Goal: Check status

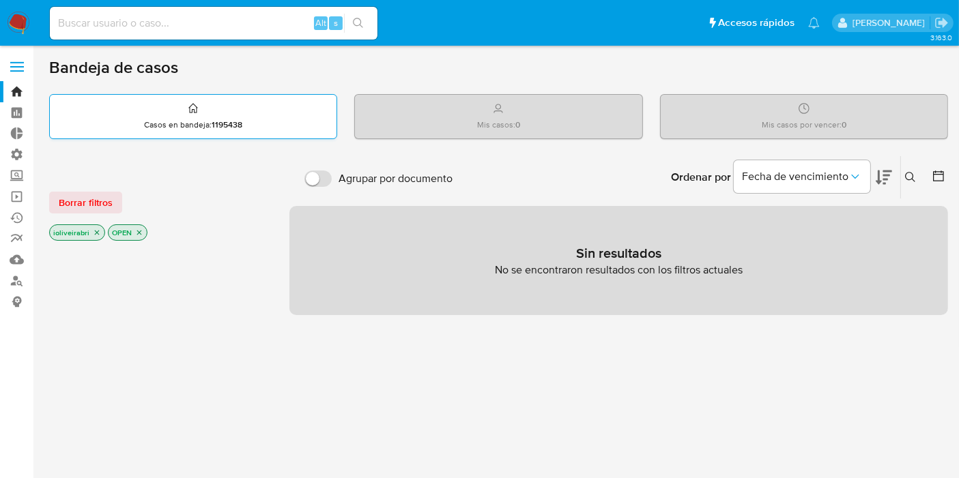
click at [143, 112] on div "Casos en bandeja : 1195438" at bounding box center [193, 117] width 287 height 44
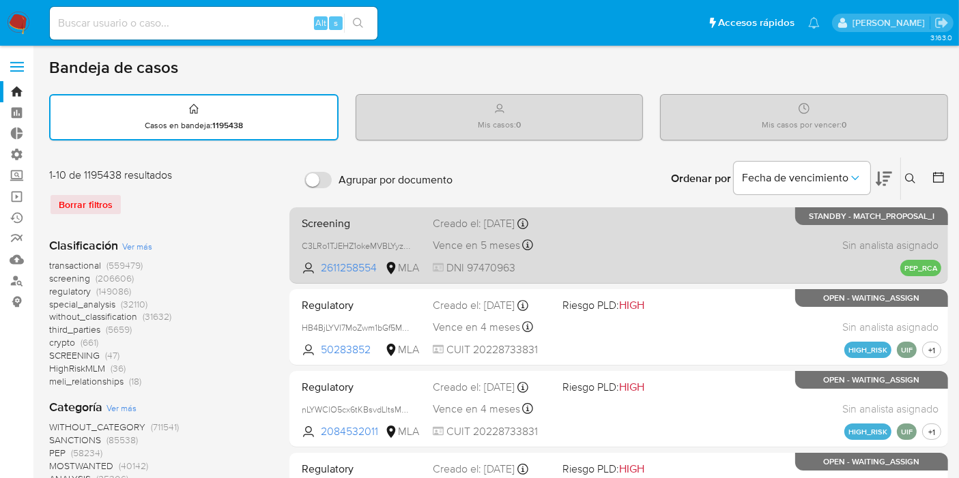
click at [444, 231] on div "Creado el: 13/08/2025 Creado el: 13/08/2025 12:43:03" at bounding box center [492, 223] width 119 height 15
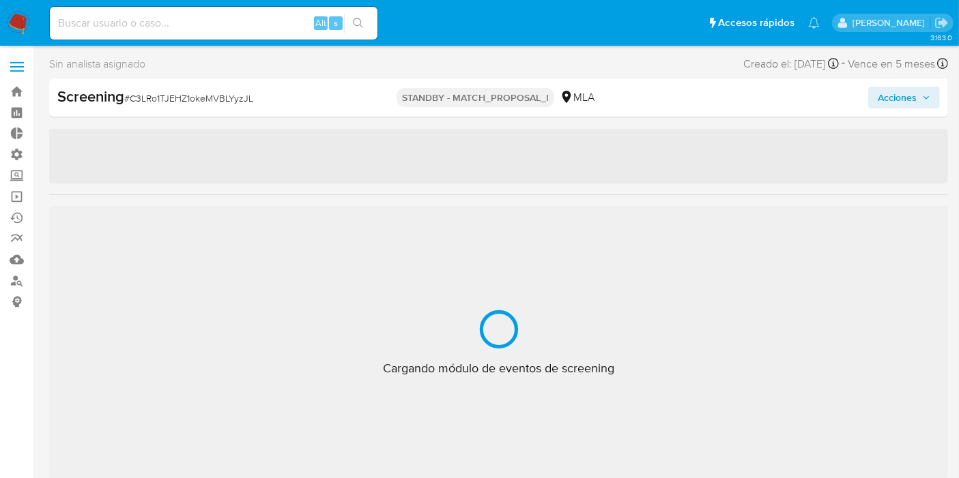
scroll to position [707, 0]
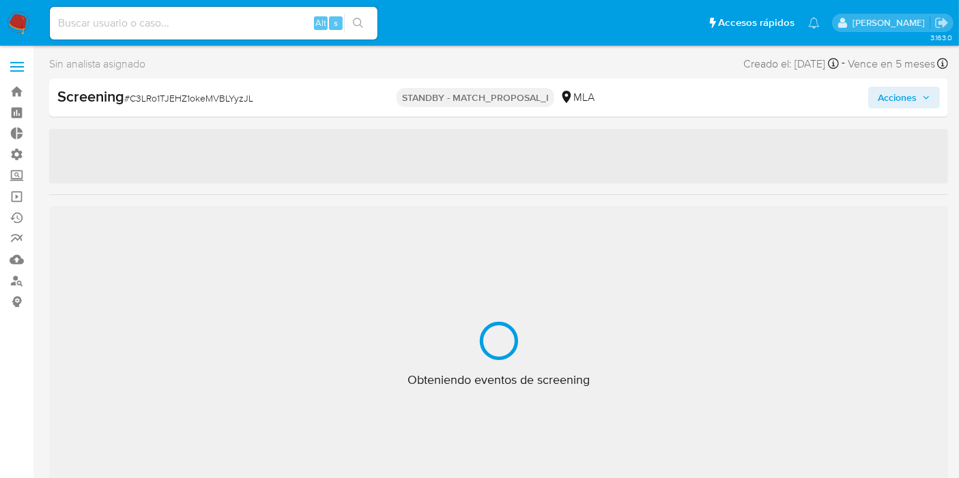
select select "10"
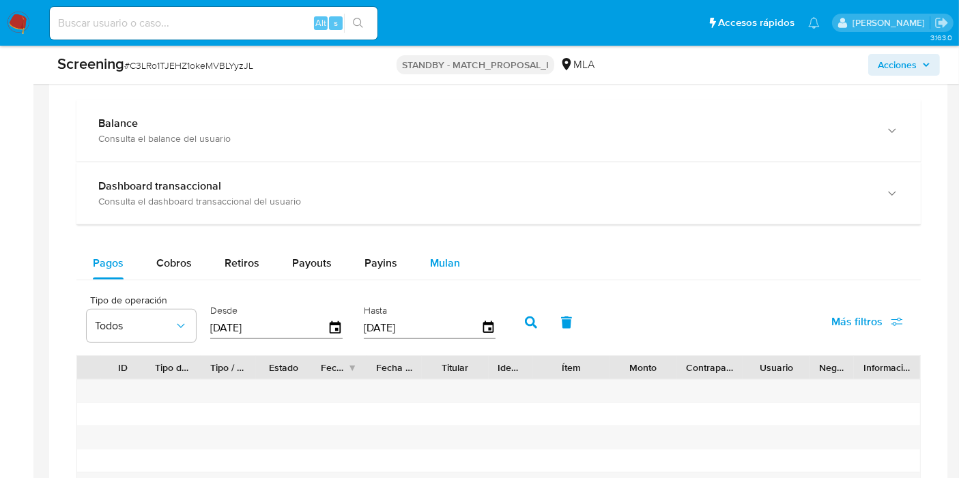
scroll to position [1031, 0]
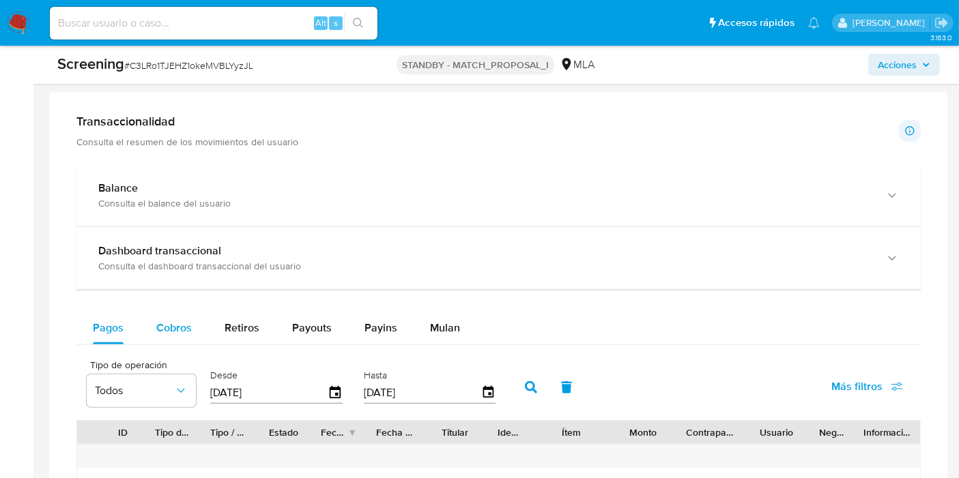
click at [183, 328] on span "Cobros" at bounding box center [173, 328] width 35 height 16
select select "10"
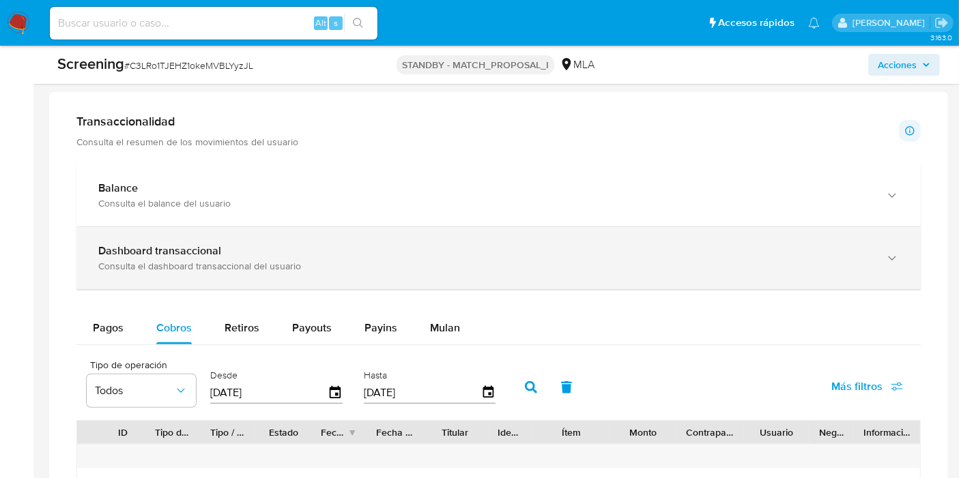
click at [255, 260] on div "Consulta el dashboard transaccional del usuario" at bounding box center [484, 266] width 773 height 12
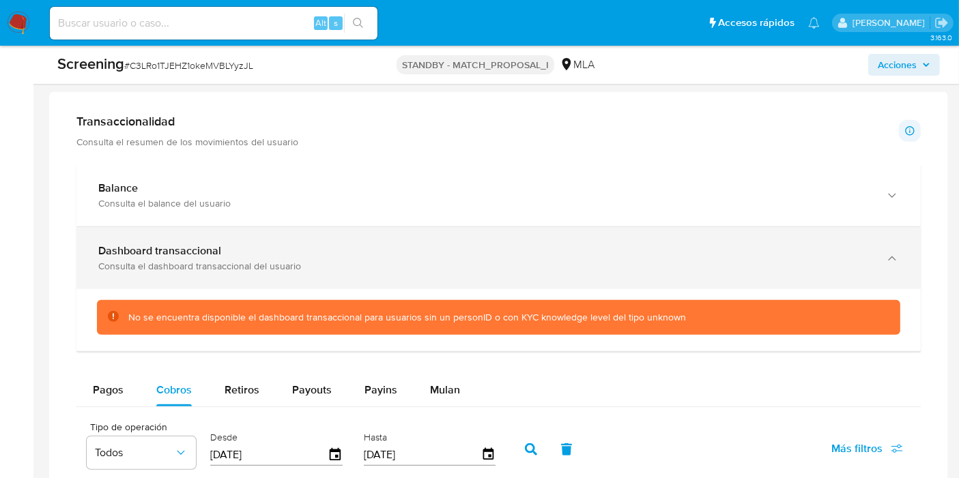
click at [314, 249] on div "Dashboard transaccional" at bounding box center [484, 251] width 773 height 14
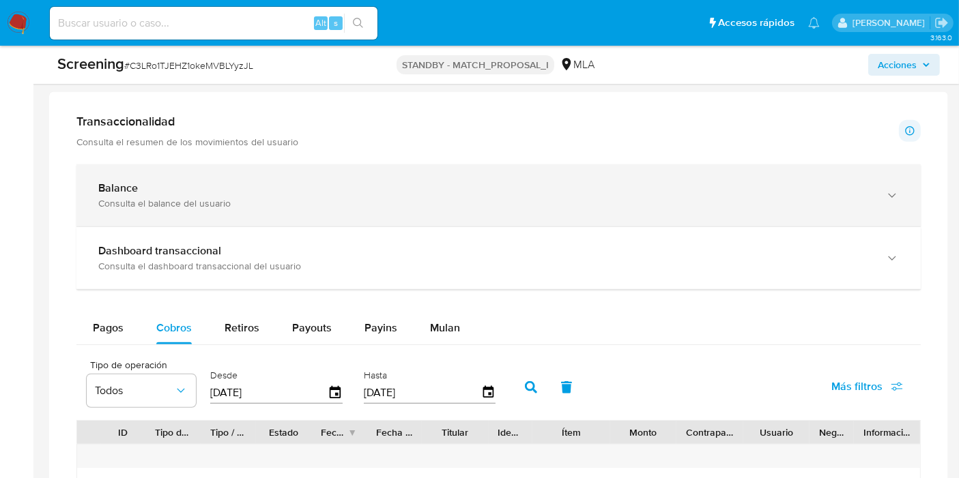
click at [313, 213] on div "Balance Consulta el balance del usuario" at bounding box center [498, 196] width 844 height 62
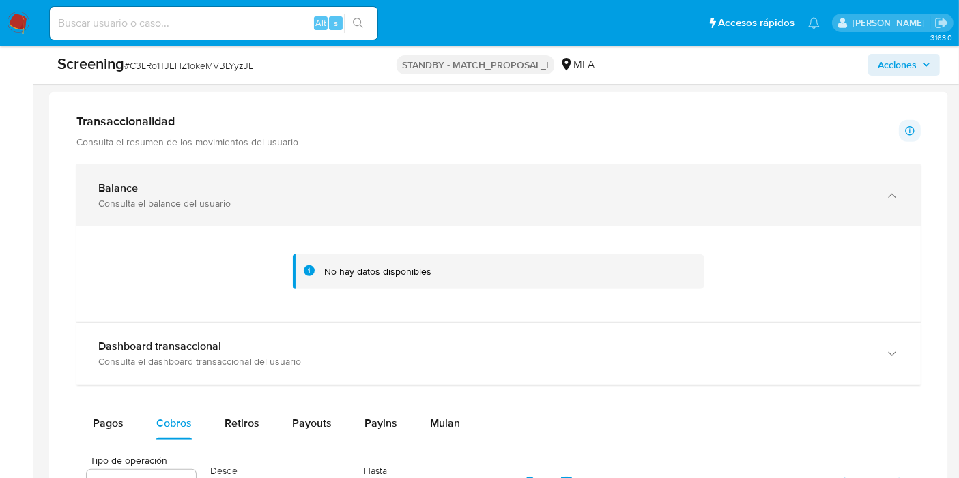
click at [314, 212] on div "Balance Consulta el balance del usuario" at bounding box center [498, 196] width 844 height 62
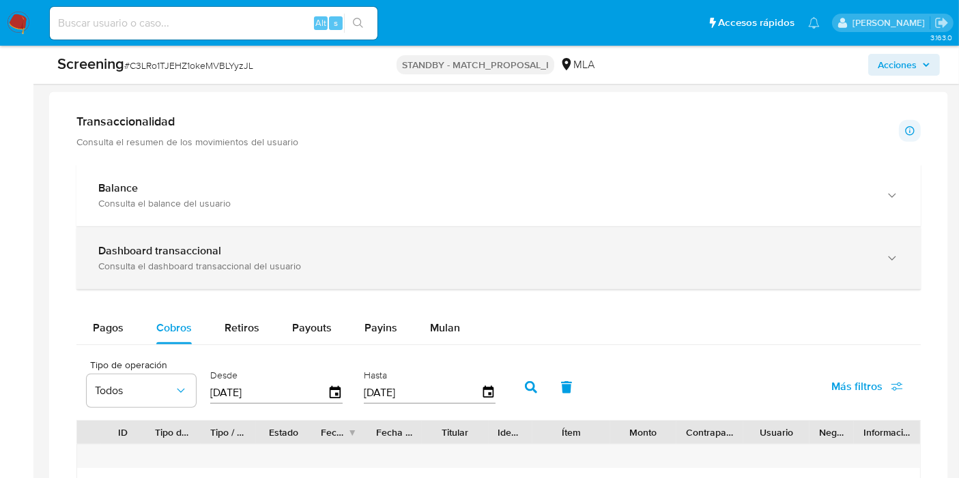
click at [420, 265] on div "Consulta el dashboard transaccional del usuario" at bounding box center [484, 266] width 773 height 12
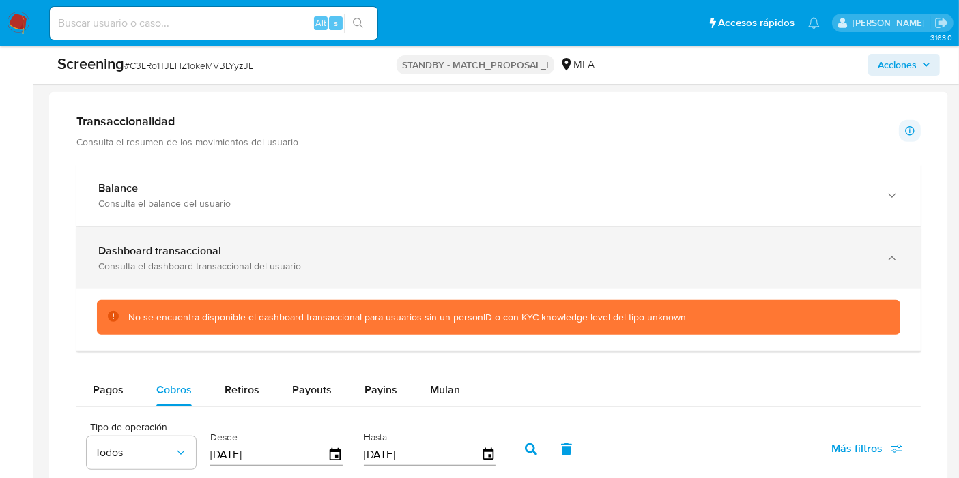
click at [464, 262] on div "Consulta el dashboard transaccional del usuario" at bounding box center [484, 266] width 773 height 12
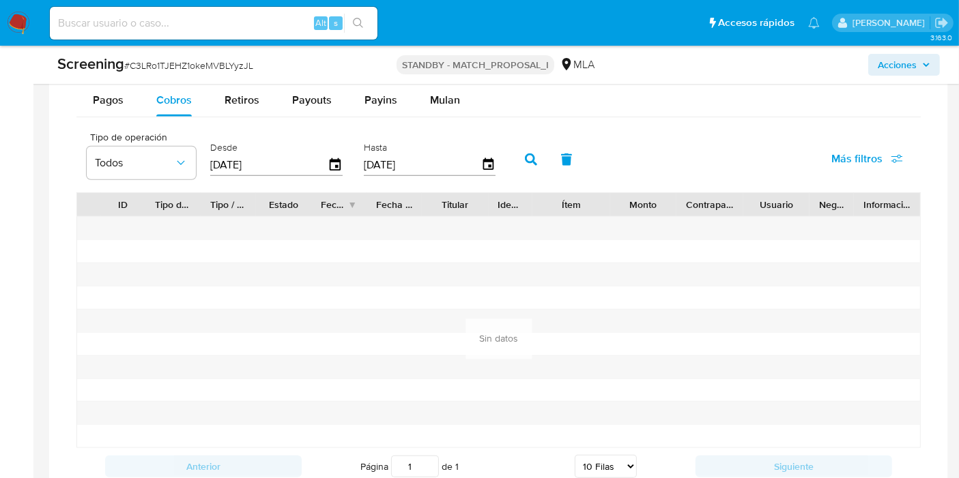
scroll to position [1184, 0]
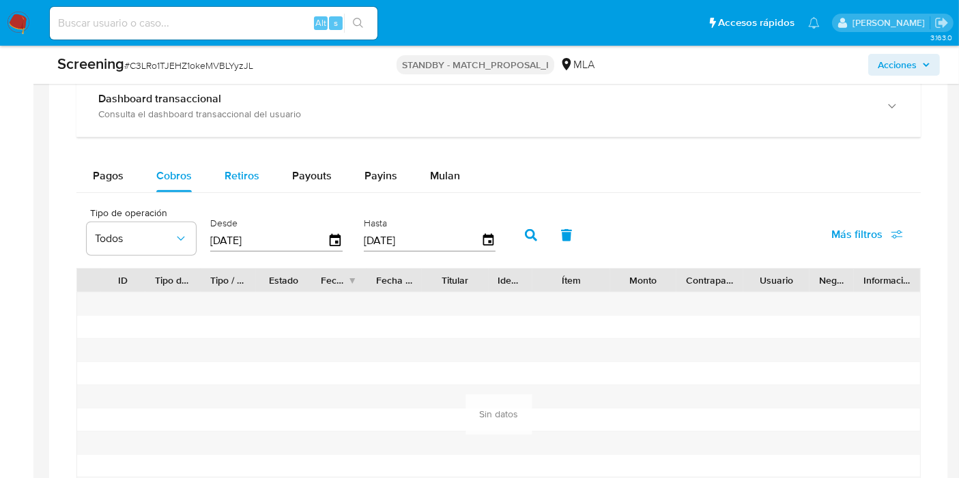
click at [232, 184] on div "Retiros" at bounding box center [242, 176] width 35 height 33
select select "10"
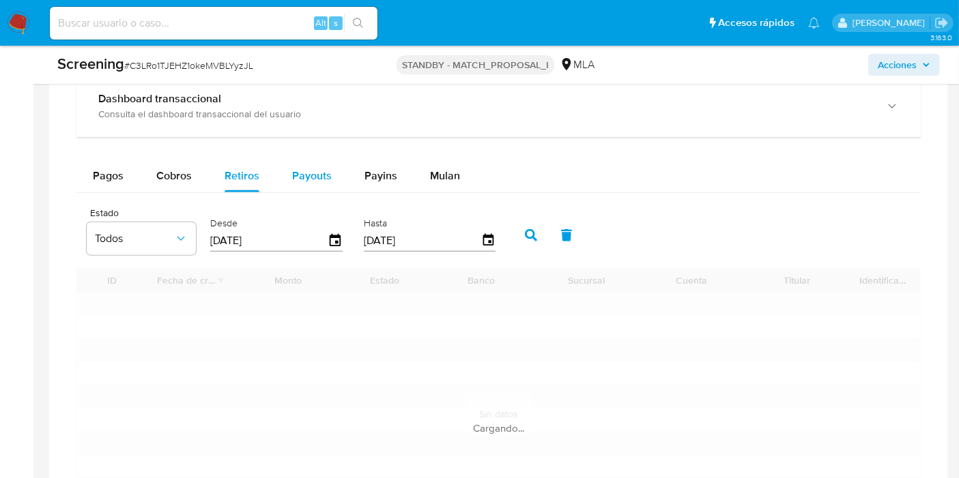
click at [308, 180] on span "Payouts" at bounding box center [312, 176] width 40 height 16
select select "10"
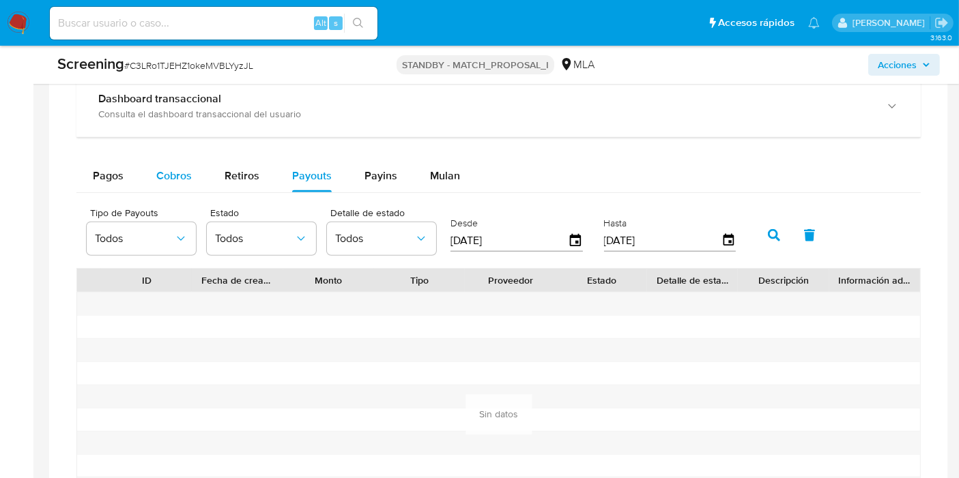
click at [168, 176] on span "Cobros" at bounding box center [173, 176] width 35 height 16
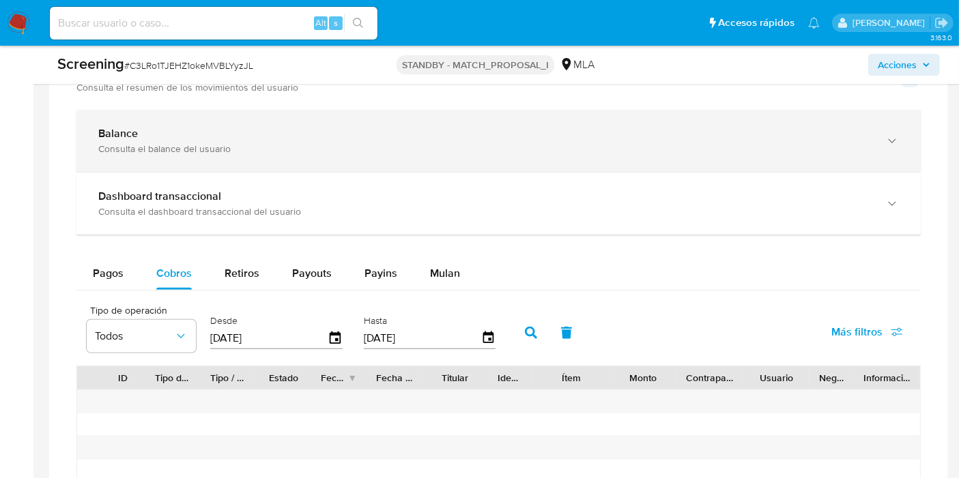
scroll to position [1031, 0]
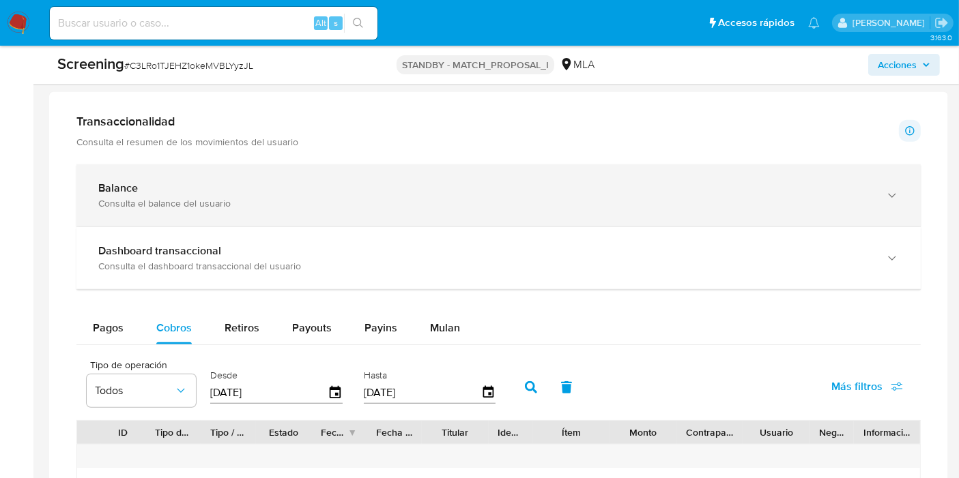
click at [298, 219] on div "Balance Consulta el balance del usuario" at bounding box center [498, 196] width 844 height 62
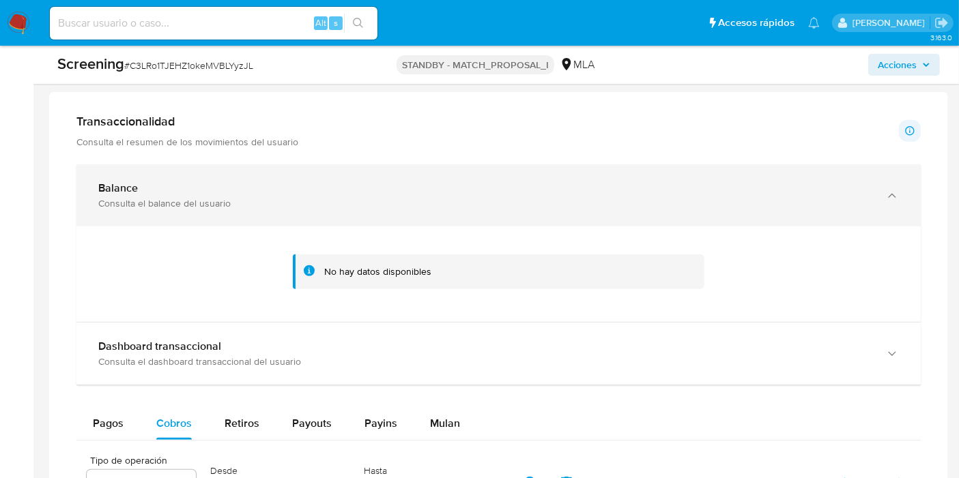
click at [319, 197] on div "Consulta el balance del usuario" at bounding box center [484, 203] width 773 height 12
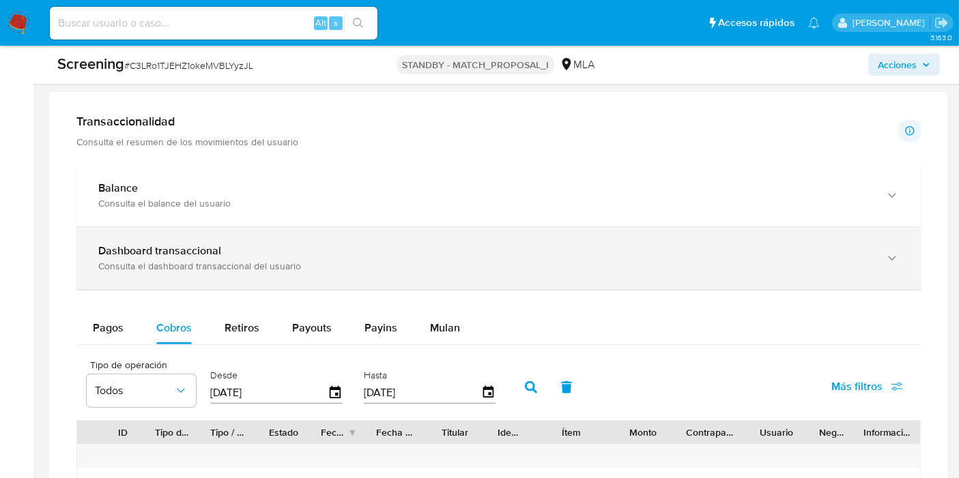
click at [314, 260] on div "Consulta el dashboard transaccional del usuario" at bounding box center [484, 266] width 773 height 12
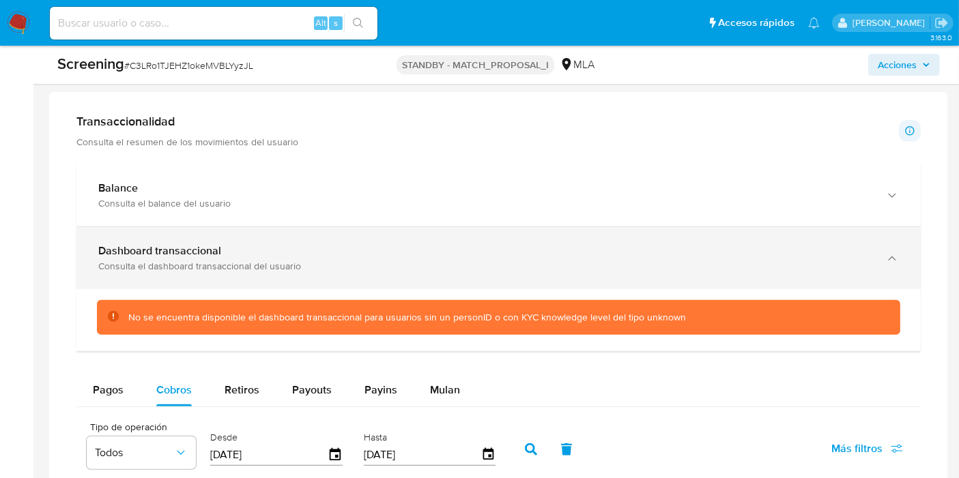
click at [317, 253] on div "Dashboard transaccional" at bounding box center [484, 251] width 773 height 14
